Goal: Task Accomplishment & Management: Use online tool/utility

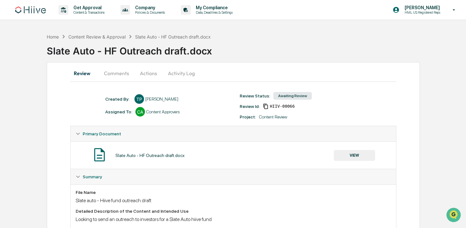
click at [118, 74] on button "Comments" at bounding box center [116, 72] width 35 height 15
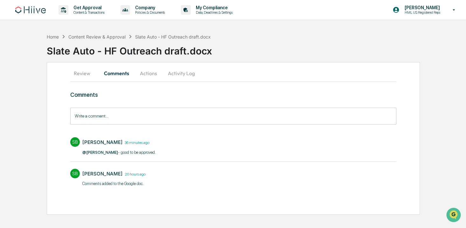
click at [143, 73] on button "Actions" at bounding box center [148, 72] width 29 height 15
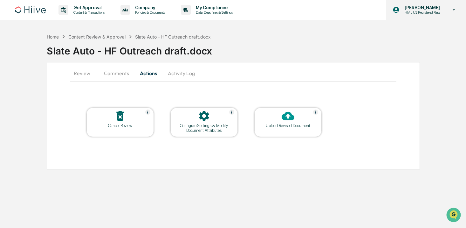
click at [439, 9] on p "[PERSON_NAME]" at bounding box center [422, 7] width 44 height 5
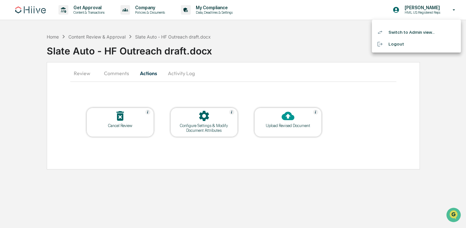
click at [429, 27] on li "Switch to Admin view..." at bounding box center [416, 32] width 89 height 12
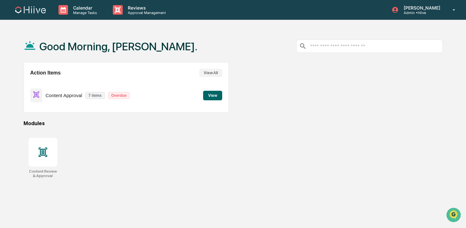
click at [208, 95] on button "View" at bounding box center [212, 96] width 19 height 10
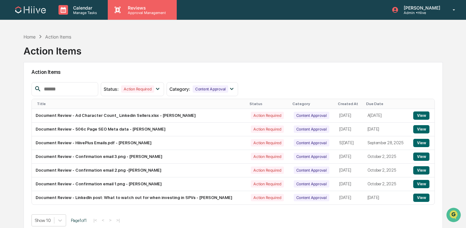
click at [140, 12] on p "Approval Management" at bounding box center [146, 12] width 46 height 4
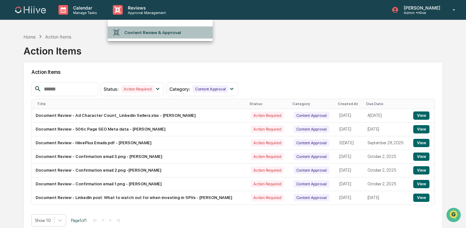
click at [138, 31] on li "Content Review & Approval" at bounding box center [160, 32] width 105 height 12
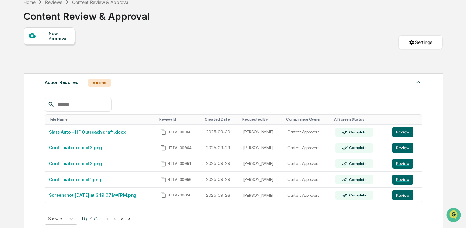
scroll to position [53, 0]
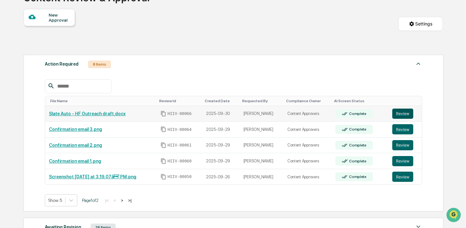
click at [399, 112] on button "Review" at bounding box center [402, 113] width 21 height 10
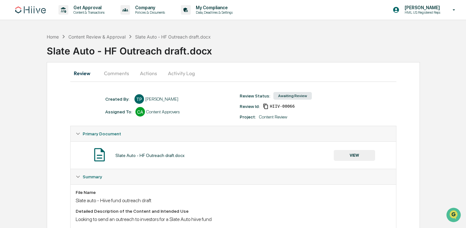
click at [144, 72] on button "Actions" at bounding box center [148, 72] width 29 height 15
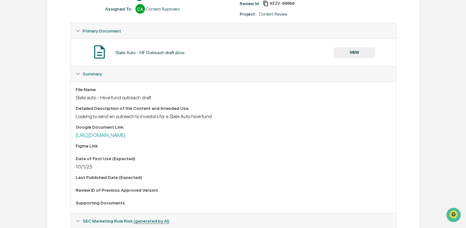
scroll to position [27, 0]
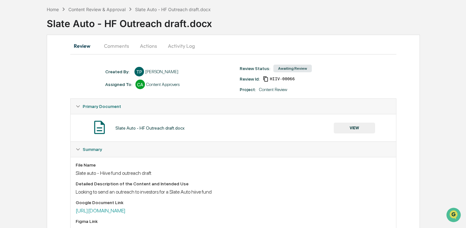
click at [113, 50] on button "Comments" at bounding box center [116, 45] width 35 height 15
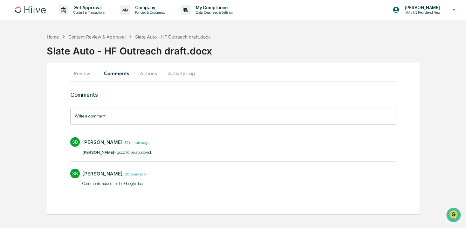
scroll to position [0, 0]
click at [143, 73] on button "Actions" at bounding box center [148, 72] width 29 height 15
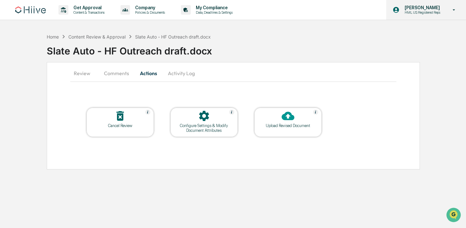
click at [451, 10] on icon at bounding box center [454, 10] width 11 height 6
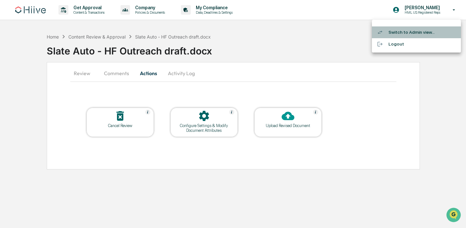
click at [425, 31] on li "Switch to Admin view..." at bounding box center [416, 32] width 89 height 12
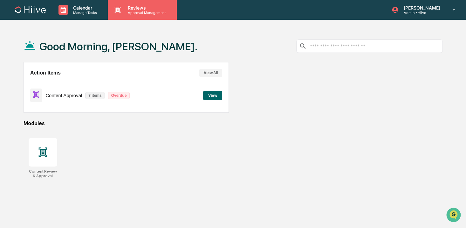
click at [134, 9] on p "Reviews" at bounding box center [146, 7] width 46 height 5
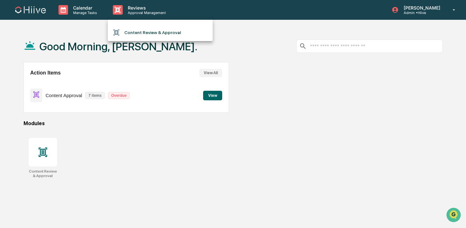
click at [136, 25] on ul "Content Review & Approval" at bounding box center [160, 30] width 105 height 21
click at [134, 32] on li "Content Review & Approval" at bounding box center [160, 32] width 105 height 12
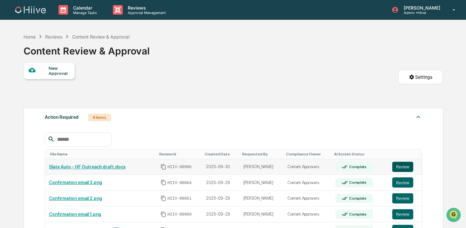
click at [406, 165] on button "Review" at bounding box center [402, 166] width 21 height 10
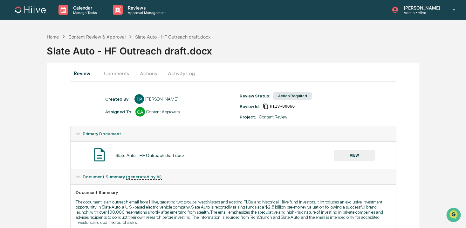
click at [142, 76] on button "Actions" at bounding box center [148, 72] width 29 height 15
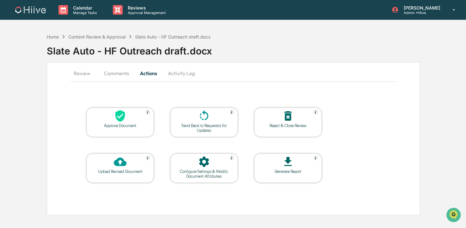
click at [83, 72] on button "Review" at bounding box center [84, 72] width 29 height 15
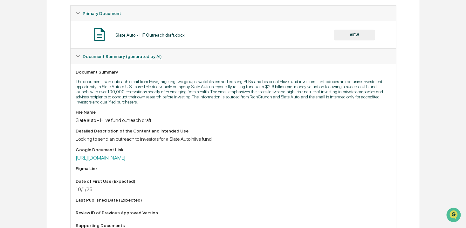
scroll to position [22, 0]
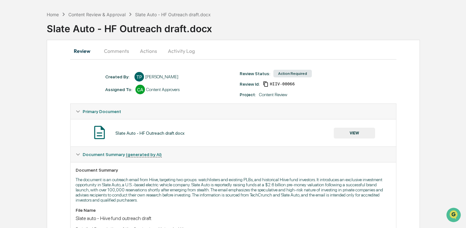
click at [175, 50] on button "Activity Log" at bounding box center [181, 50] width 37 height 15
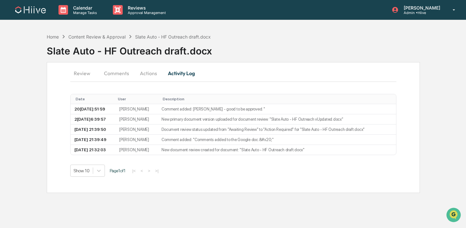
scroll to position [0, 0]
click at [147, 74] on button "Actions" at bounding box center [148, 72] width 29 height 15
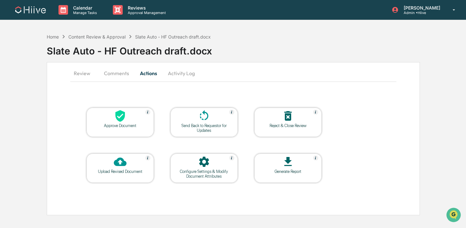
click at [129, 126] on div "Approve Document" at bounding box center [120, 125] width 57 height 5
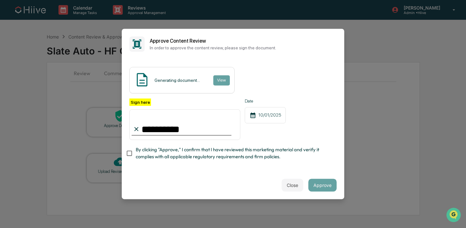
type input "**********"
click at [282, 150] on span "By clicking "Approve," I confirm that I have reviewed this marketing material a…" at bounding box center [234, 153] width 196 height 14
click at [322, 181] on button "Approve" at bounding box center [322, 185] width 28 height 13
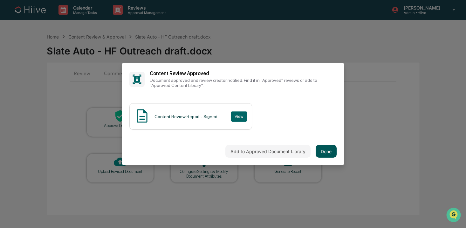
click at [325, 149] on button "Done" at bounding box center [326, 151] width 21 height 13
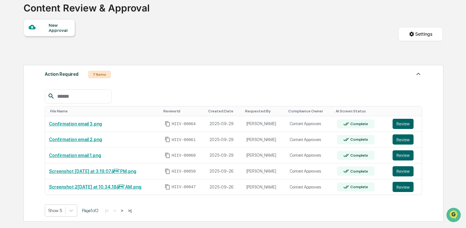
scroll to position [45, 0]
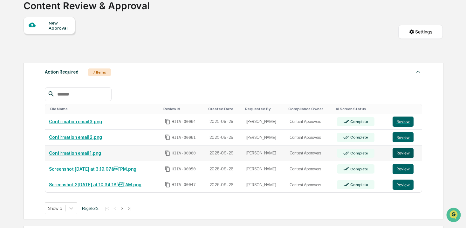
click at [404, 154] on button "Review" at bounding box center [403, 153] width 21 height 10
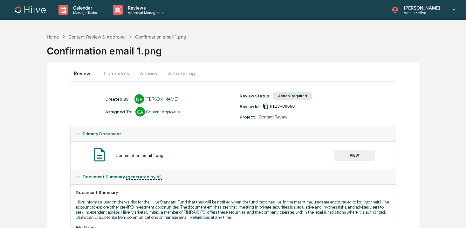
click at [142, 75] on button "Actions" at bounding box center [148, 72] width 29 height 15
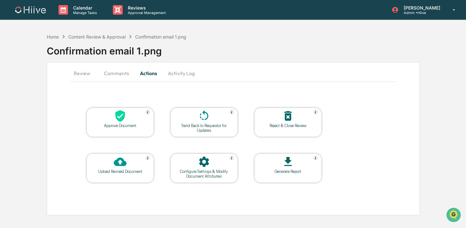
click at [116, 75] on button "Comments" at bounding box center [116, 72] width 35 height 15
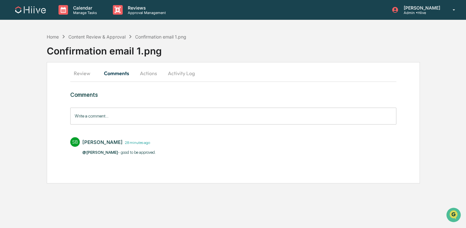
click at [140, 73] on button "Actions" at bounding box center [148, 72] width 29 height 15
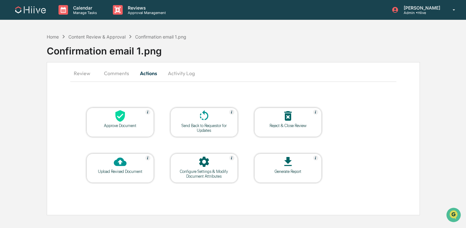
click at [127, 122] on div at bounding box center [120, 116] width 64 height 14
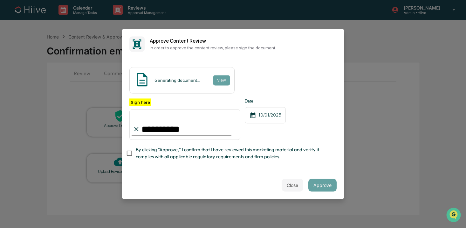
type input "**********"
click at [244, 168] on div "**********" at bounding box center [233, 115] width 223 height 112
click at [179, 153] on span "By clicking "Approve," I confirm that I have reviewed this marketing material a…" at bounding box center [234, 153] width 196 height 14
click at [325, 190] on button "Approve" at bounding box center [322, 185] width 28 height 13
